Goal: Information Seeking & Learning: Learn about a topic

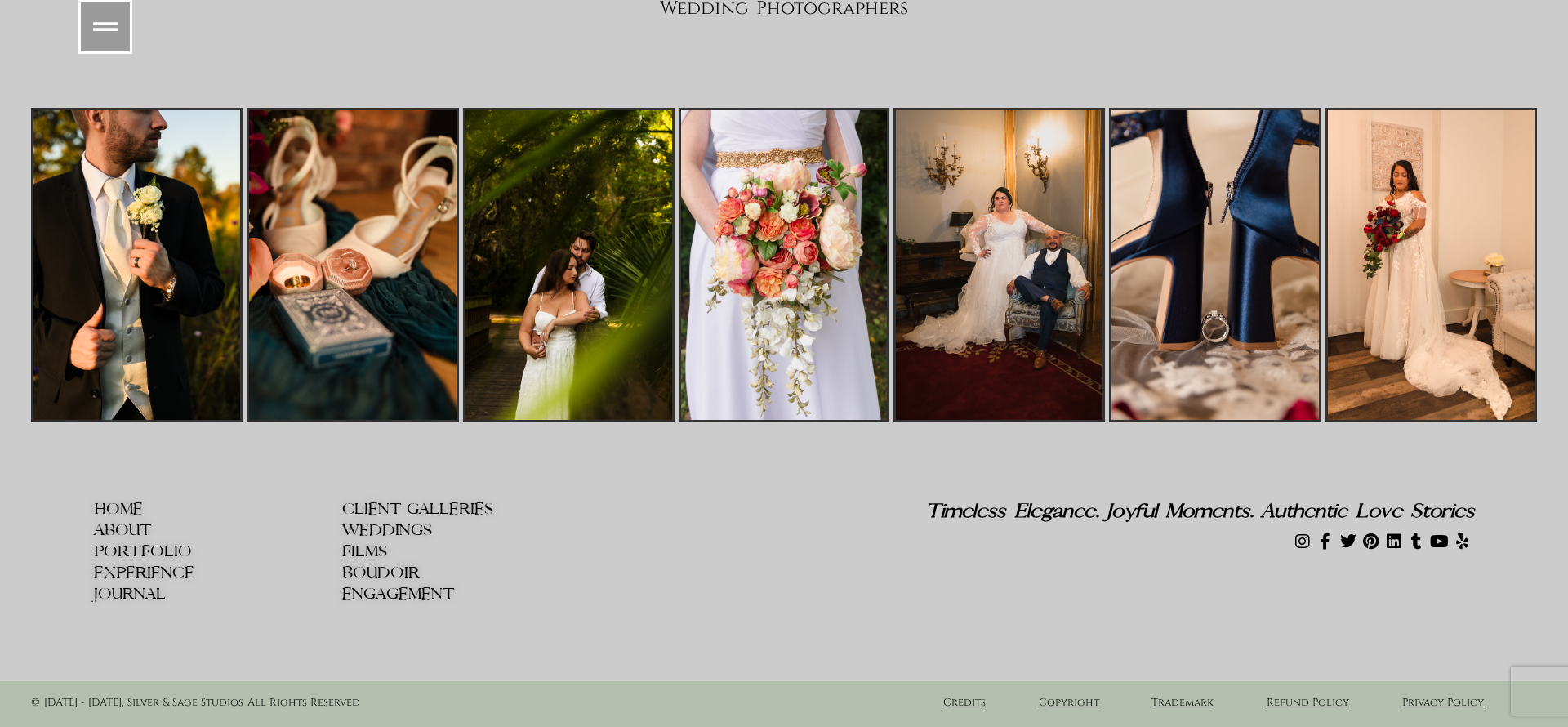
scroll to position [27099, 0]
